Goal: Information Seeking & Learning: Learn about a topic

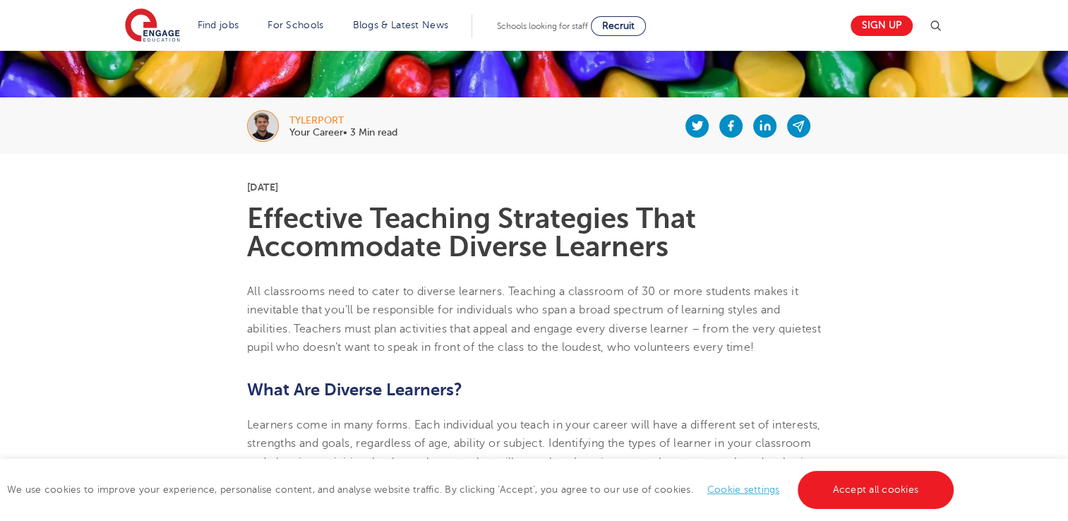
scroll to position [234, 0]
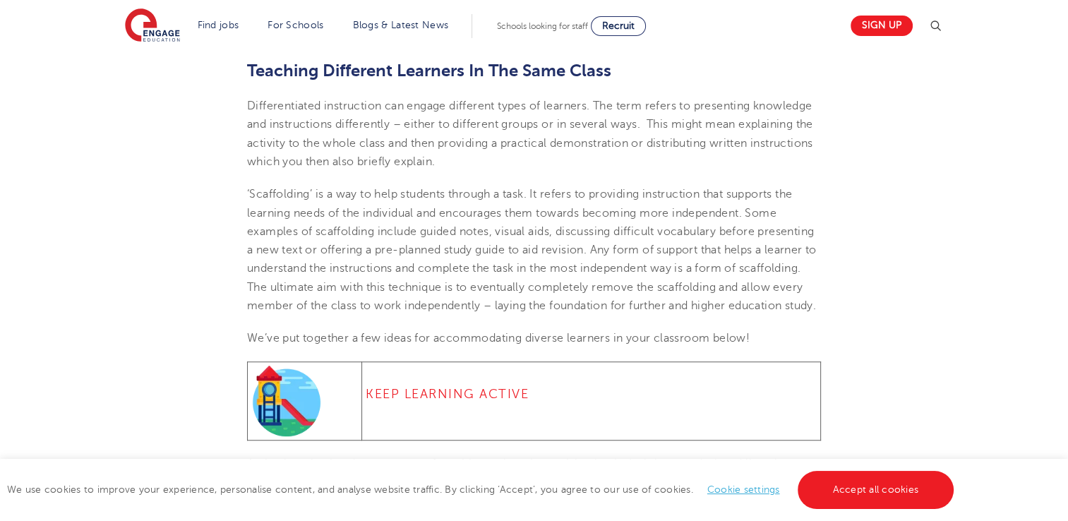
scroll to position [818, 0]
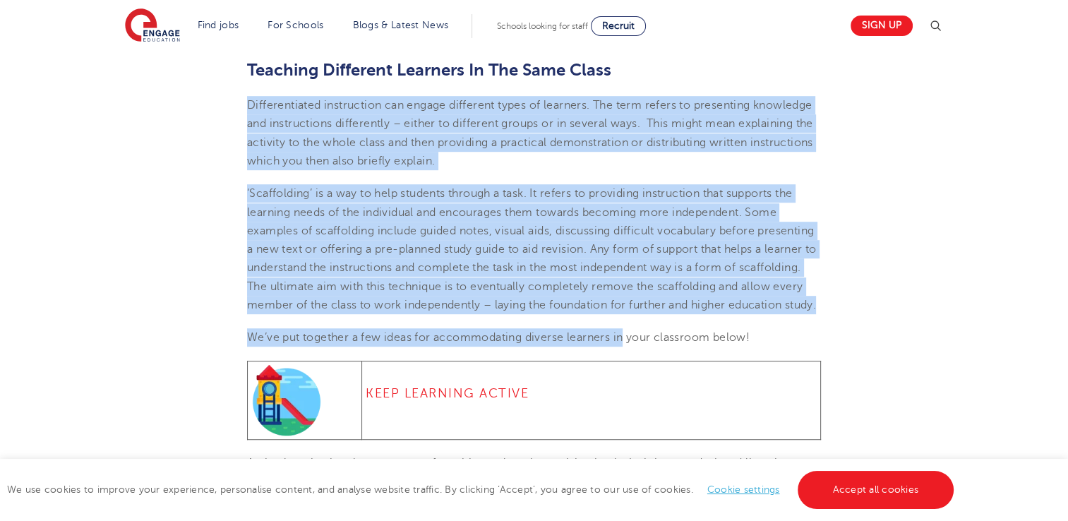
drag, startPoint x: 249, startPoint y: 98, endPoint x: 663, endPoint y: 338, distance: 478.0
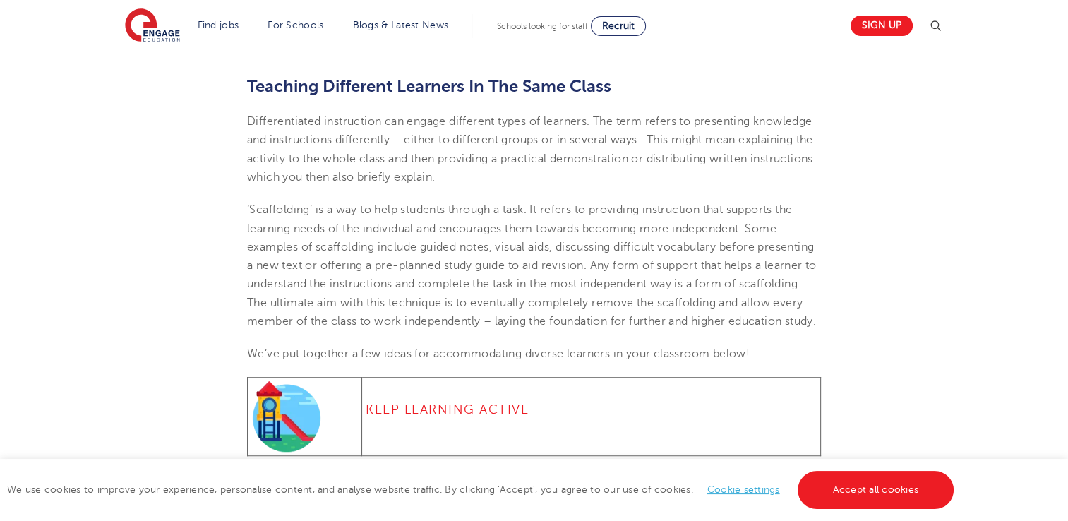
scroll to position [801, 0]
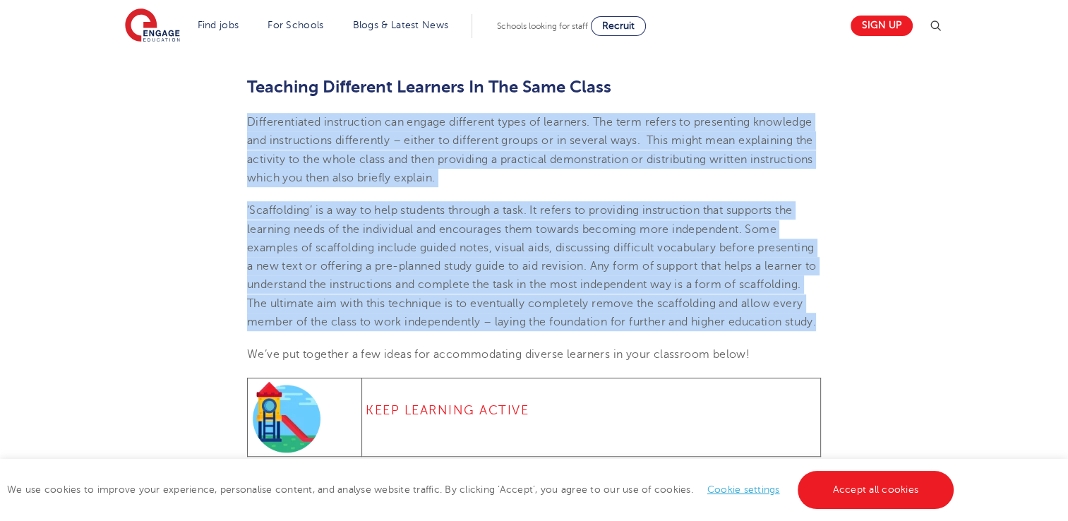
drag, startPoint x: 247, startPoint y: 119, endPoint x: 460, endPoint y: 337, distance: 305.1
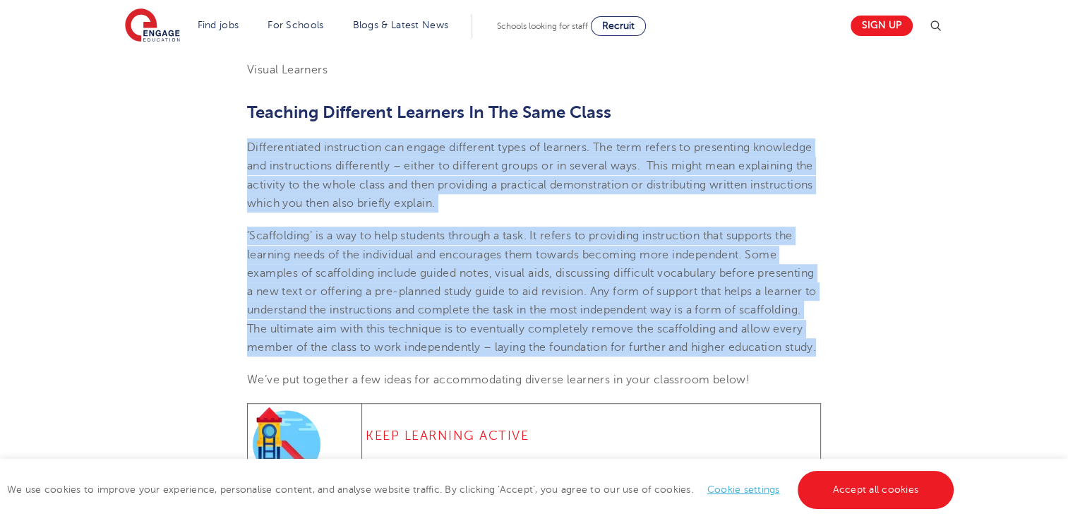
scroll to position [777, 0]
copy section "Loremipsumdolo sitametcons adi elitse doeiusmod tempo in utlabore. Etd magn ali…"
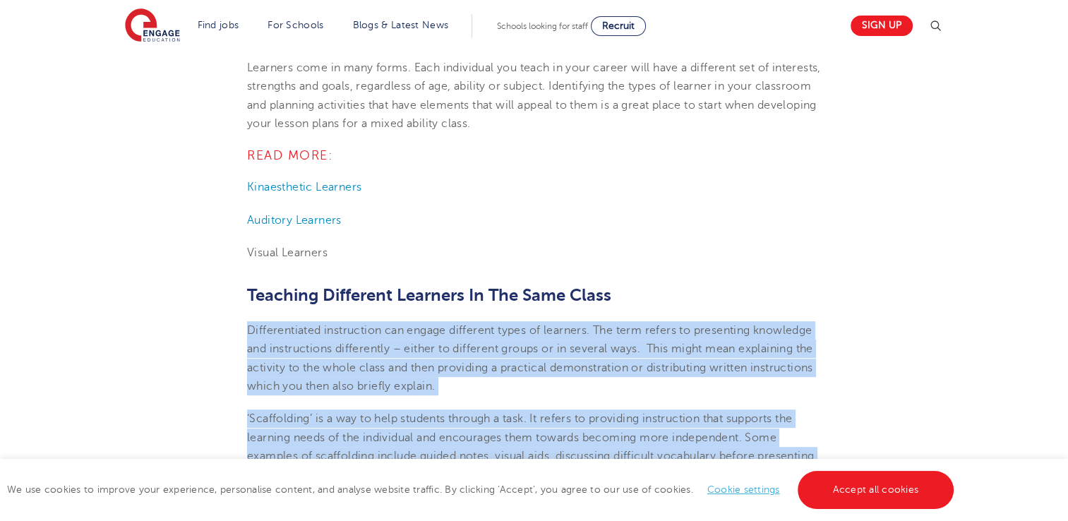
scroll to position [593, 0]
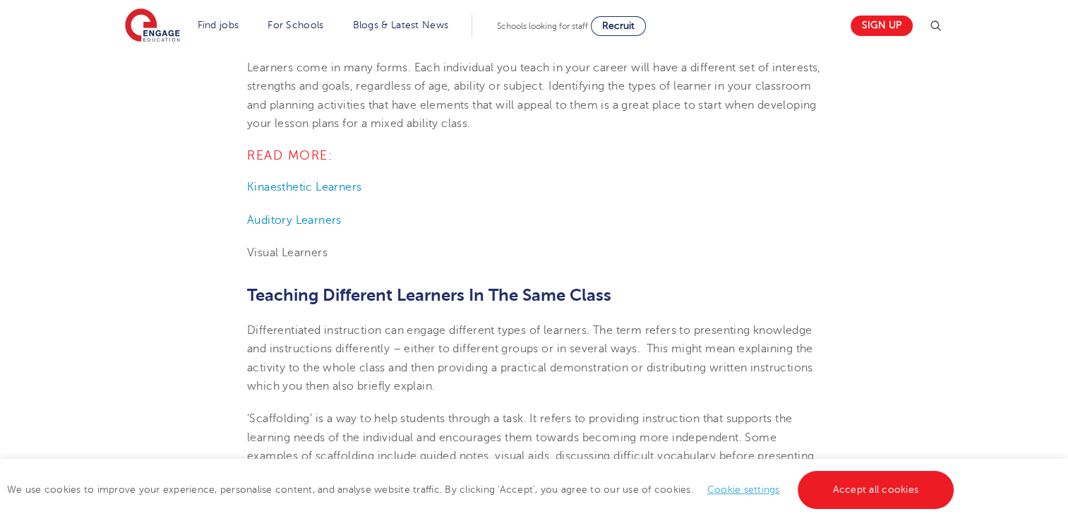
click at [486, 213] on p "Auditory Learners" at bounding box center [534, 220] width 574 height 18
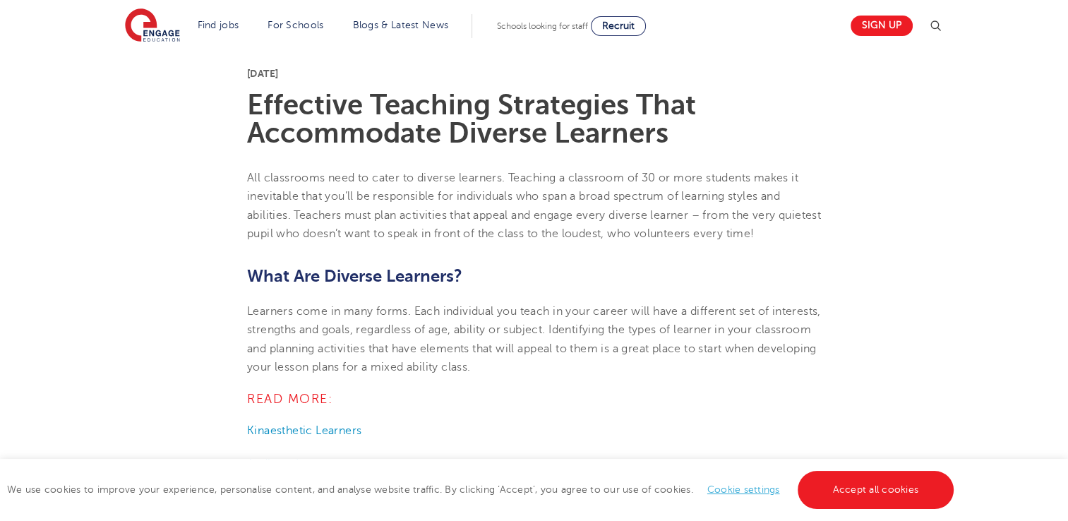
scroll to position [349, 0]
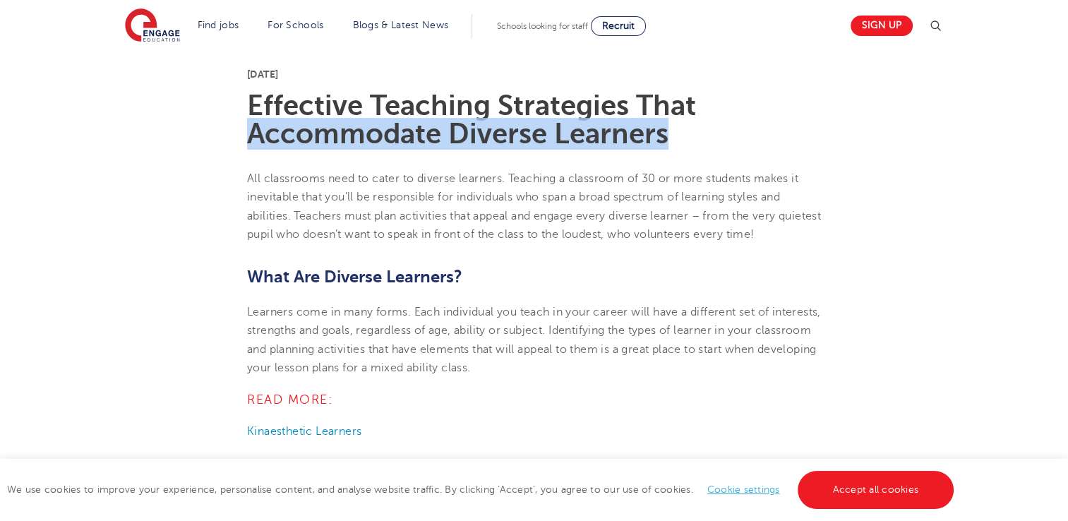
drag, startPoint x: 249, startPoint y: 177, endPoint x: 211, endPoint y: 145, distance: 49.1
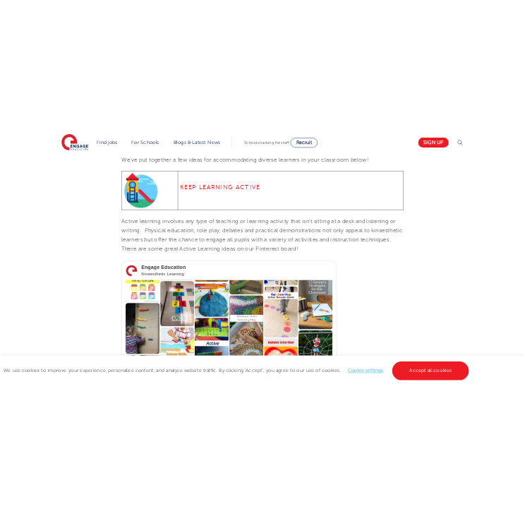
scroll to position [837, 0]
